Goal: Transaction & Acquisition: Purchase product/service

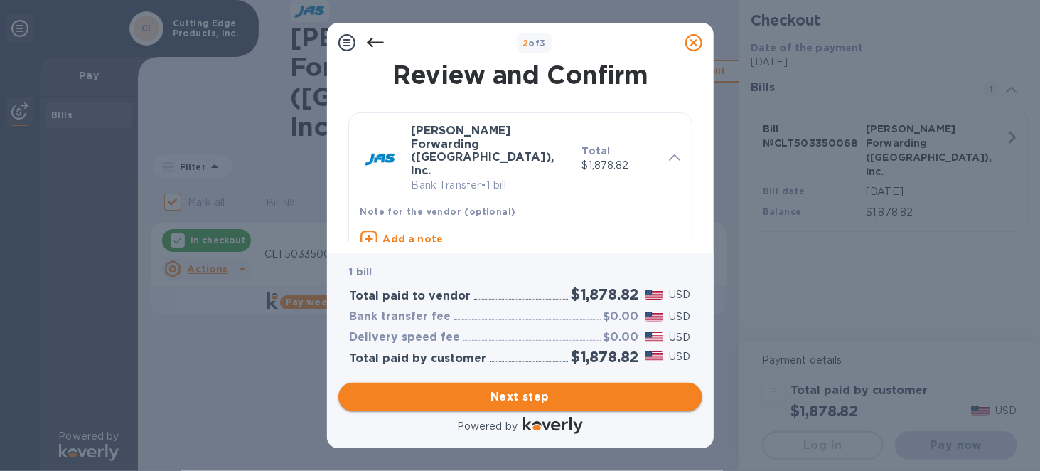
click at [501, 395] on span "Next step" at bounding box center [520, 396] width 341 height 17
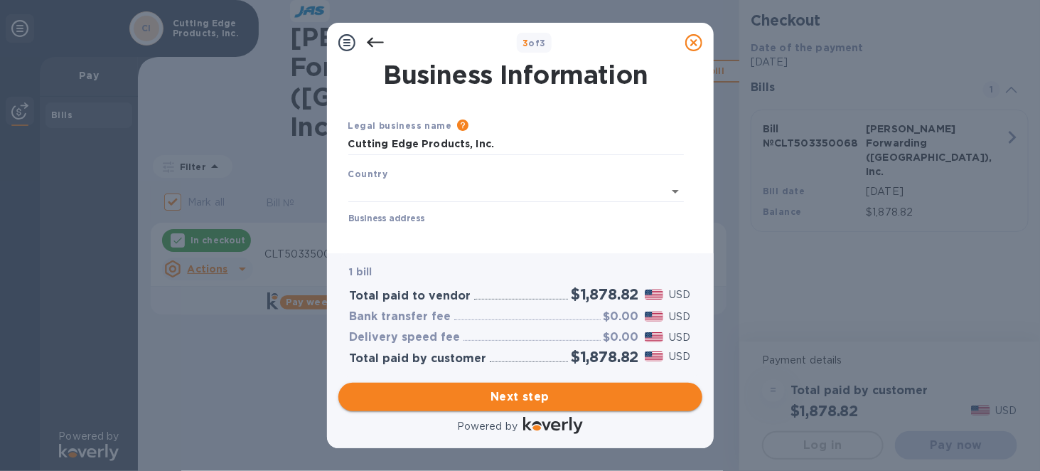
type input "[GEOGRAPHIC_DATA]"
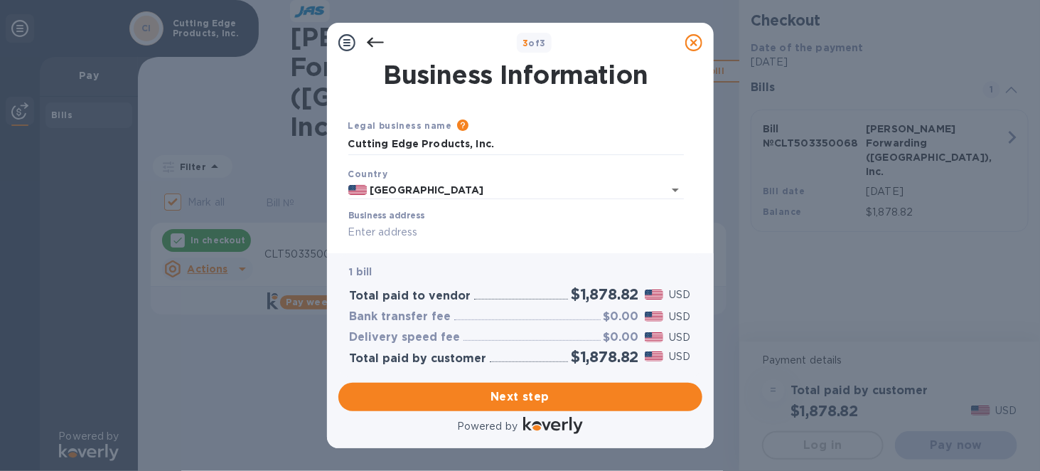
scroll to position [71, 0]
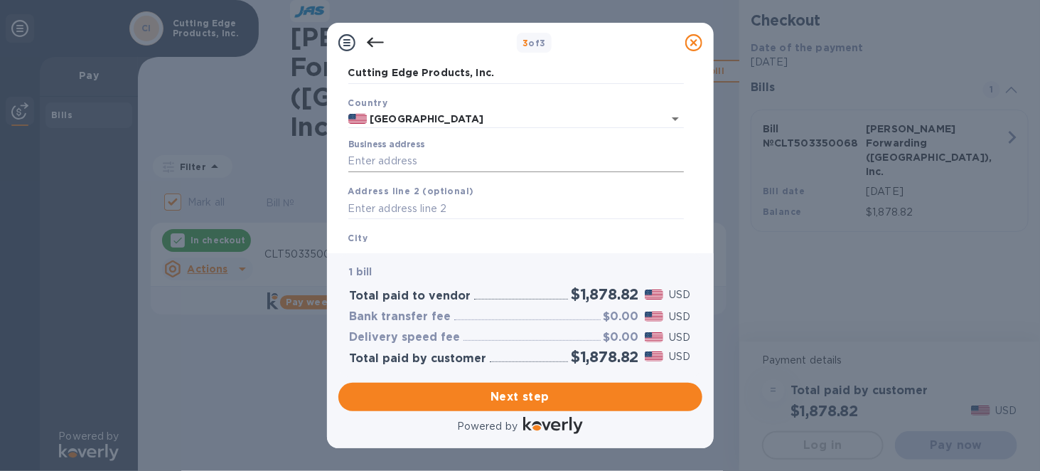
click at [469, 162] on input "Business address" at bounding box center [516, 161] width 336 height 21
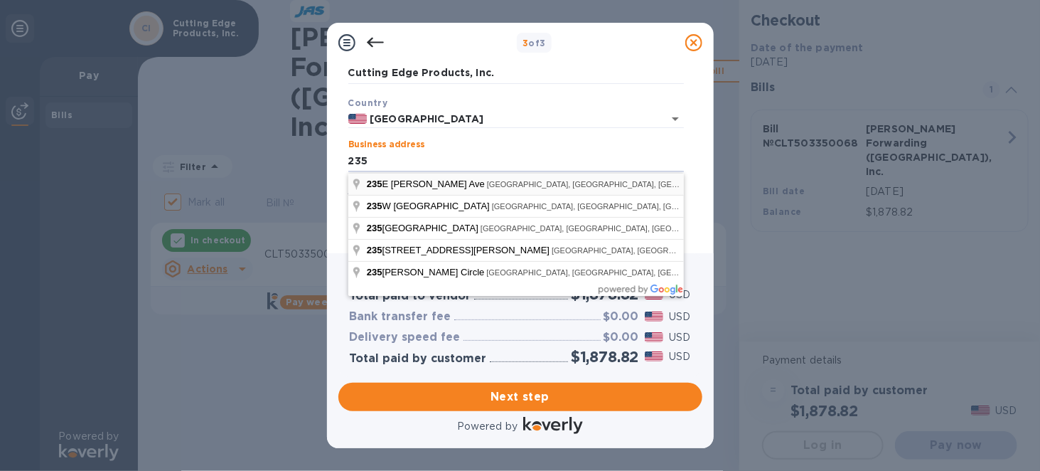
type input "[STREET_ADDRESS][PERSON_NAME]"
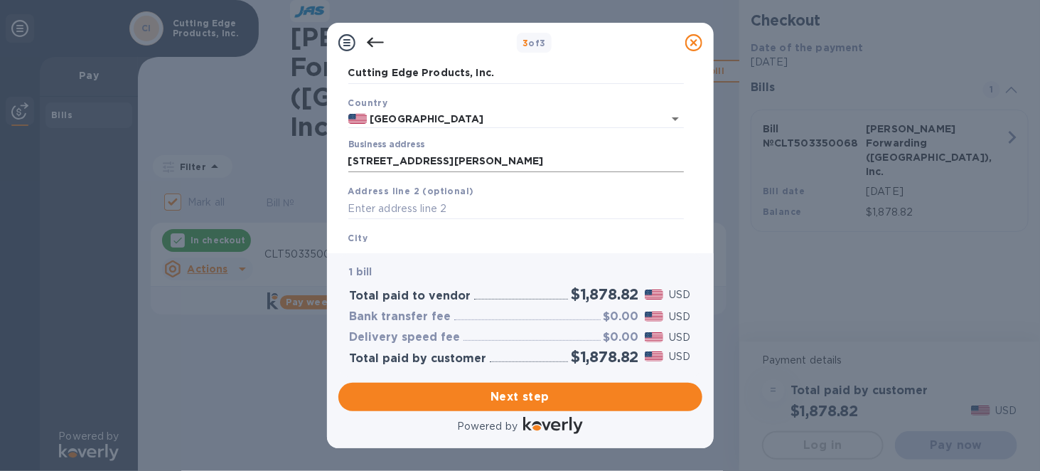
scroll to position [176, 0]
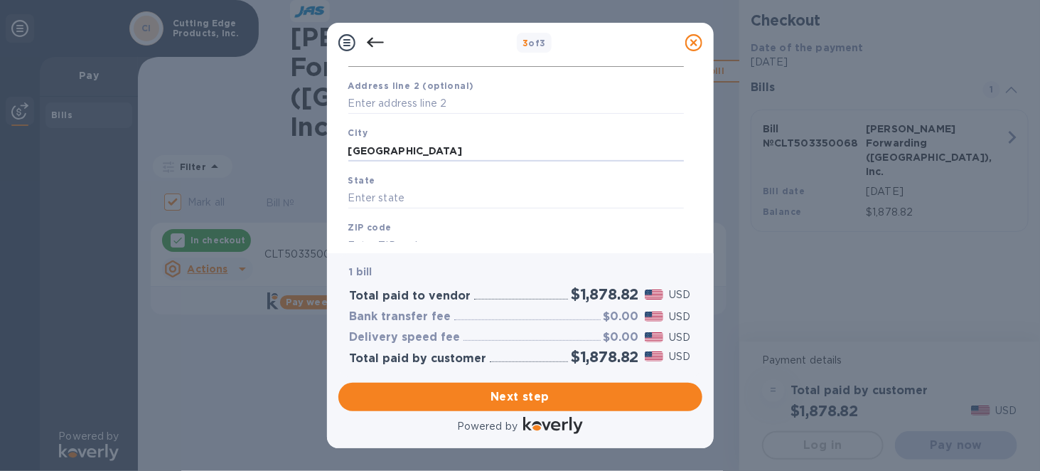
type input "[GEOGRAPHIC_DATA]"
type input "NC"
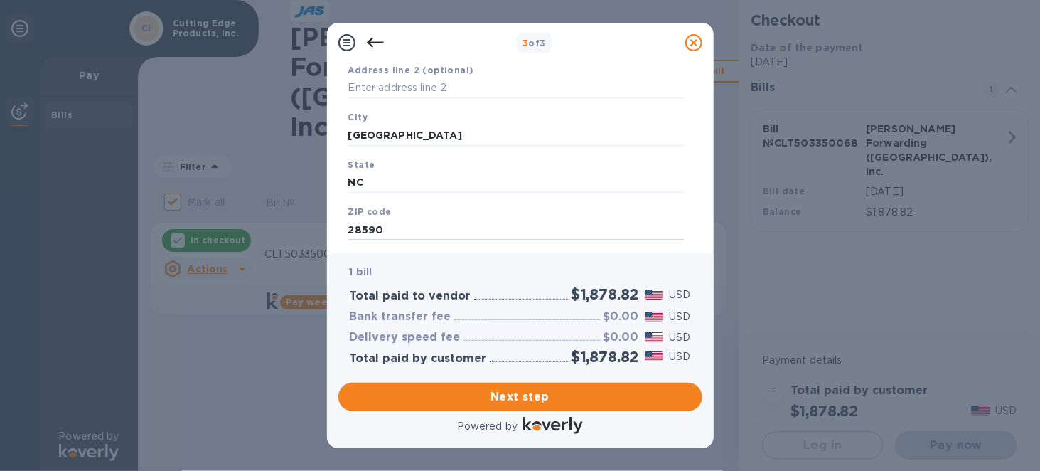
type input "28590"
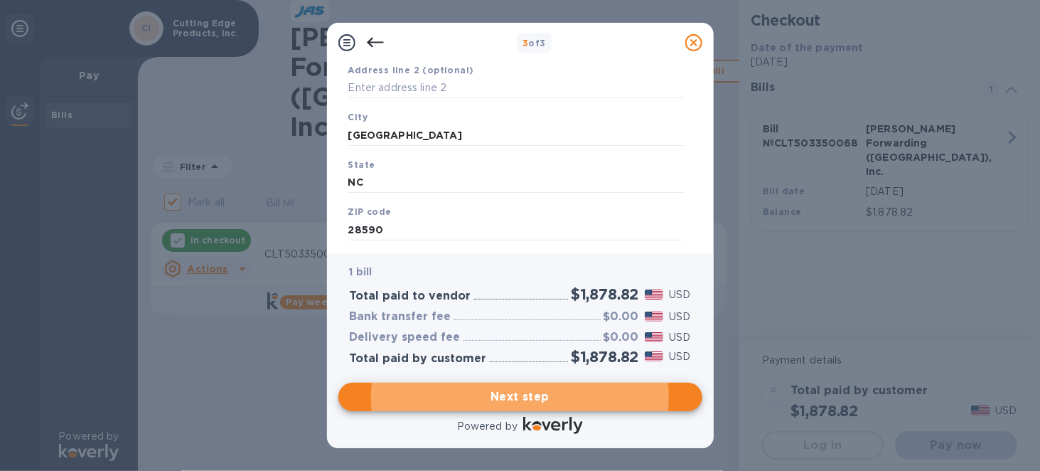
scroll to position [226, 0]
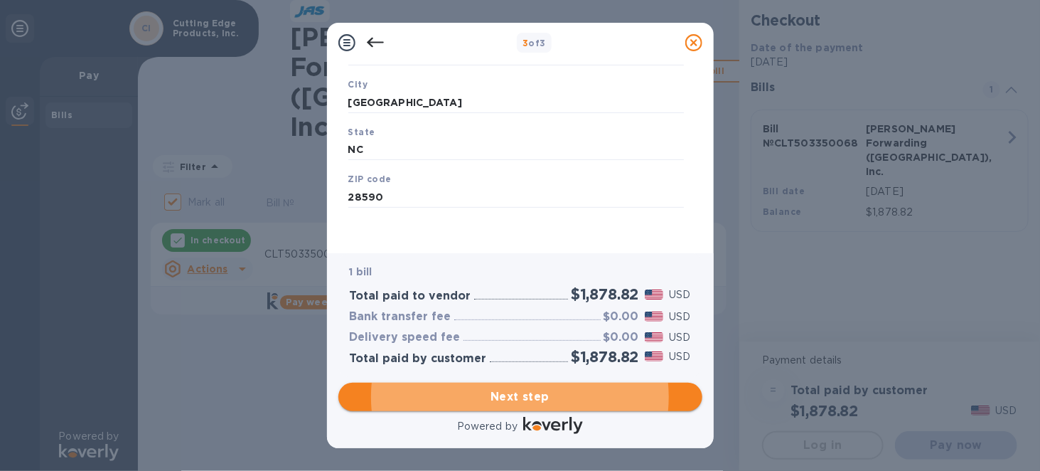
click at [532, 393] on span "Next step" at bounding box center [520, 396] width 341 height 17
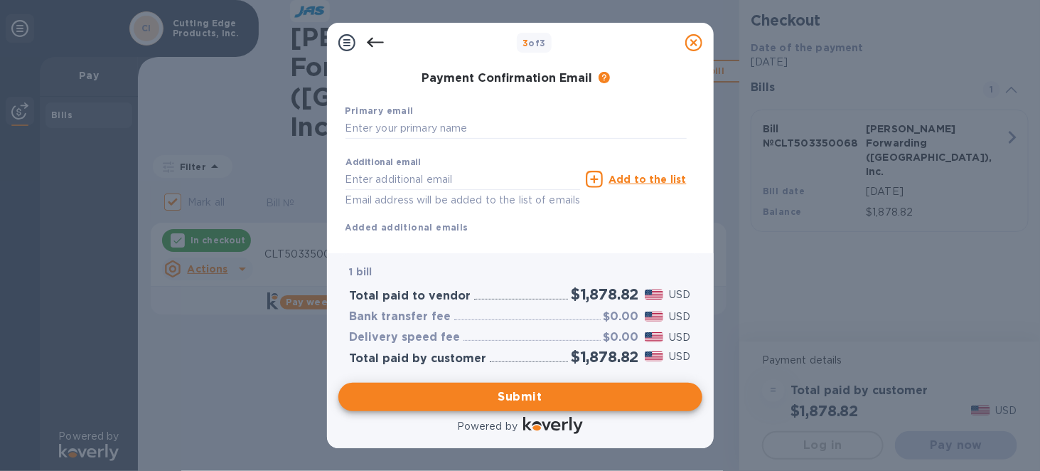
scroll to position [13, 0]
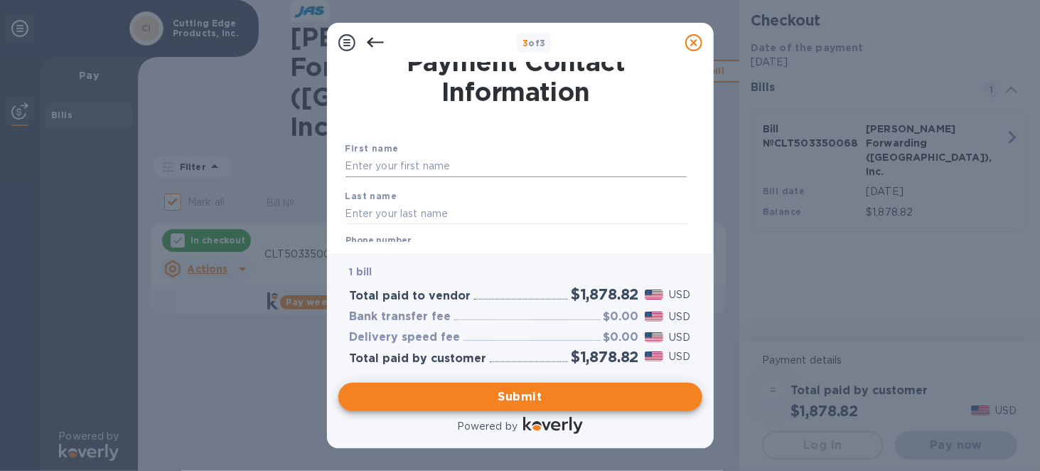
click at [437, 164] on input "text" at bounding box center [516, 166] width 341 height 21
type input "[PERSON_NAME]"
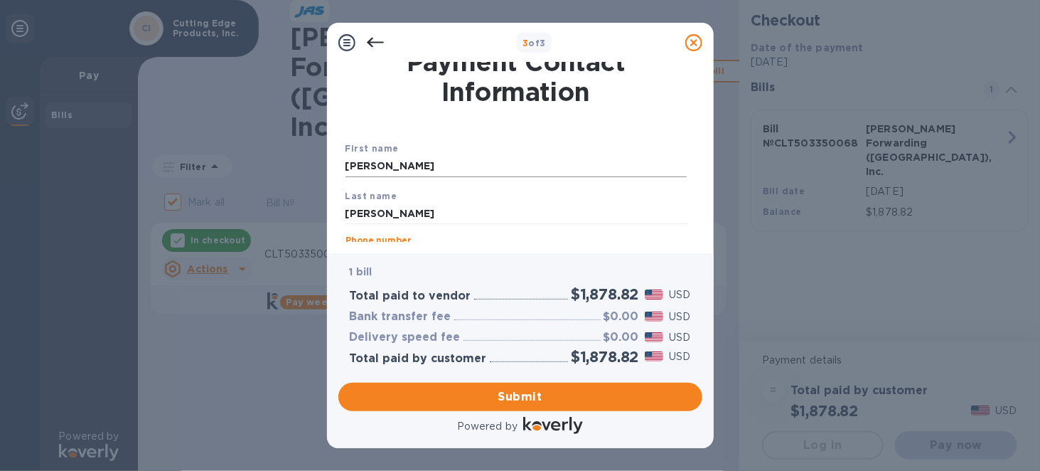
scroll to position [118, 0]
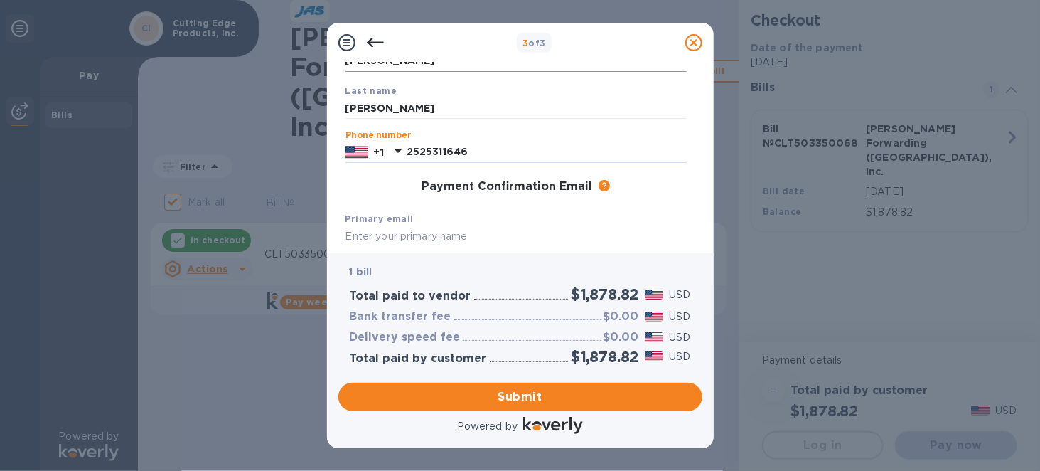
type input "2525311646"
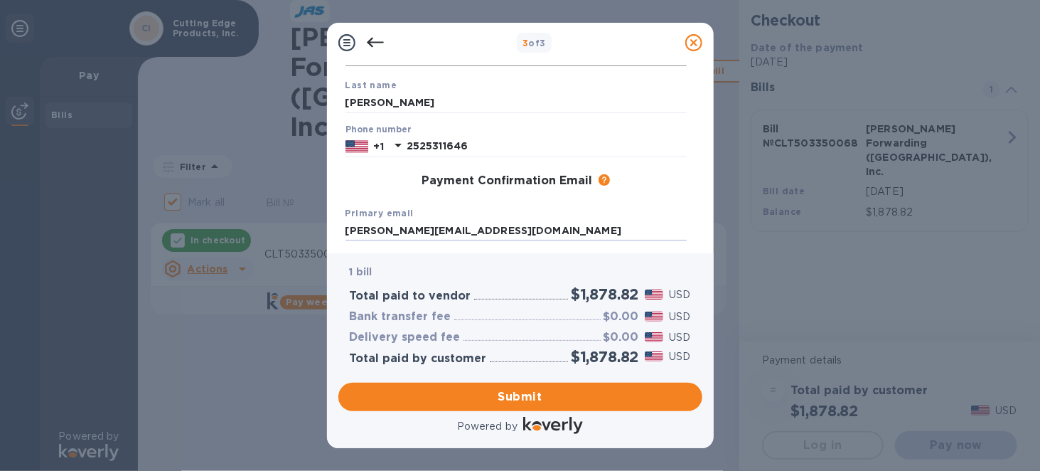
type input "[PERSON_NAME][EMAIL_ADDRESS][DOMAIN_NAME]"
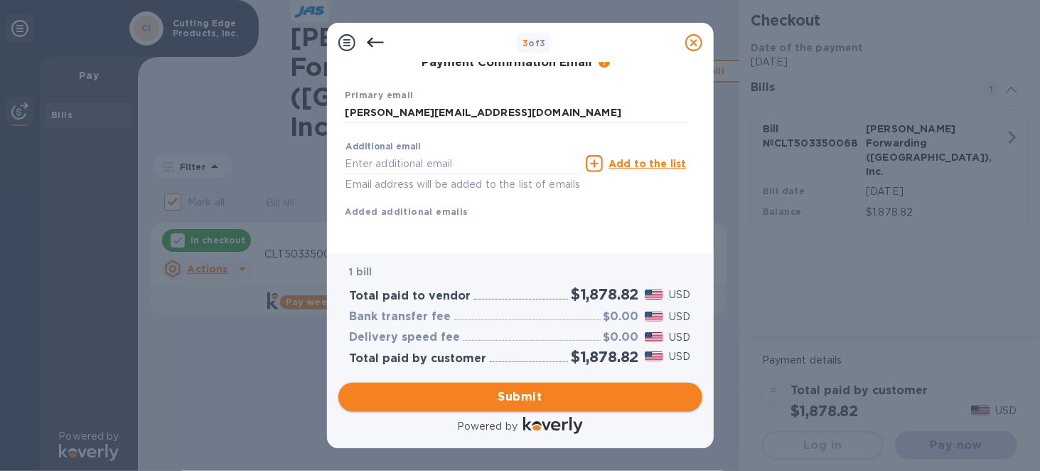
click at [513, 395] on span "Submit" at bounding box center [520, 396] width 341 height 17
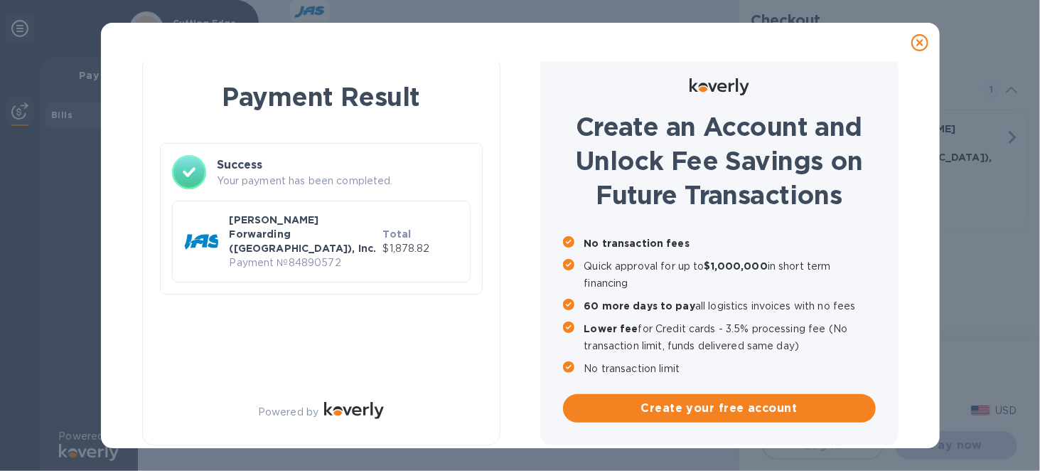
checkbox input "false"
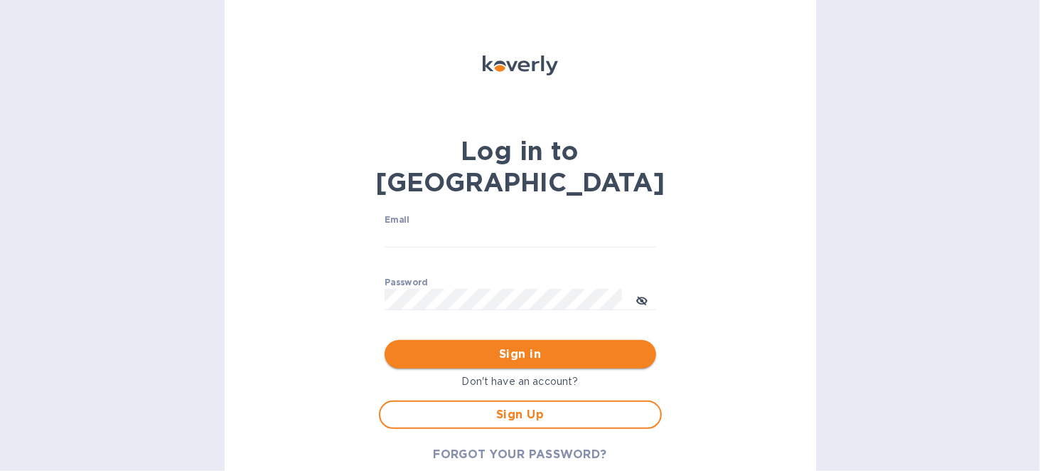
type input "[PERSON_NAME][EMAIL_ADDRESS][DOMAIN_NAME]"
click at [527, 346] on span "Sign in" at bounding box center [520, 354] width 249 height 17
